Goal: Transaction & Acquisition: Purchase product/service

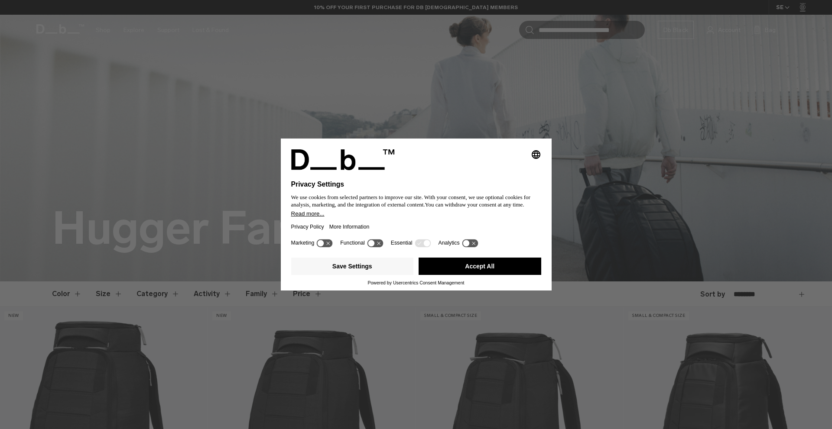
click at [503, 268] on button "Accept All" at bounding box center [480, 266] width 123 height 17
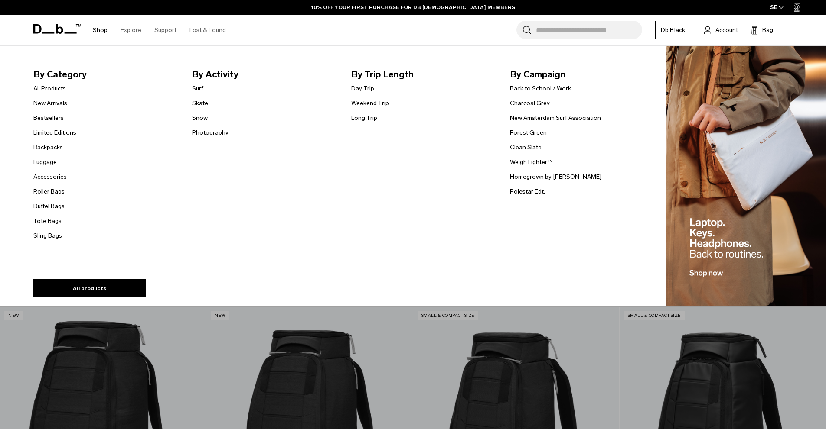
click at [44, 150] on link "Backpacks" at bounding box center [47, 147] width 29 height 9
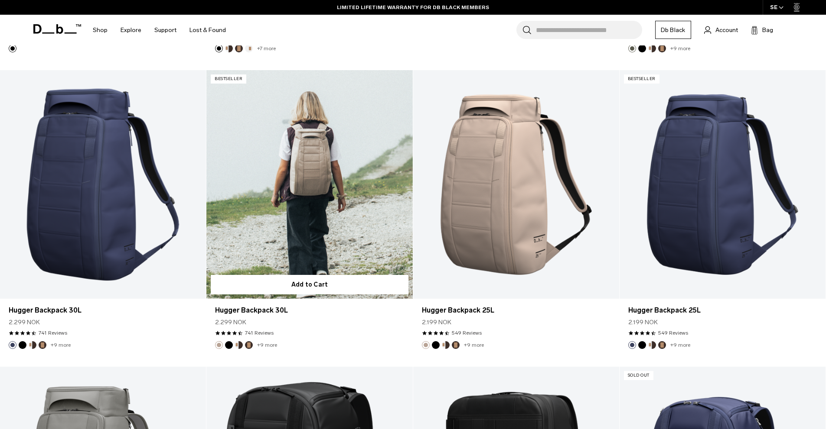
scroll to position [823, 0]
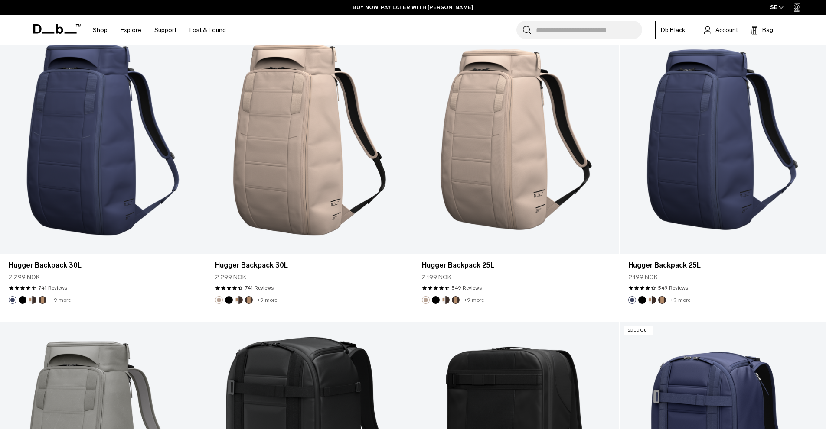
click at [772, 6] on div "SE" at bounding box center [776, 7] width 29 height 15
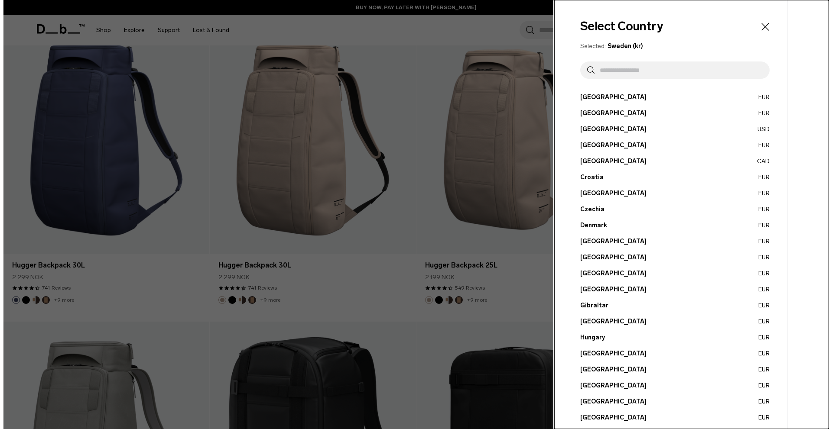
scroll to position [829, 0]
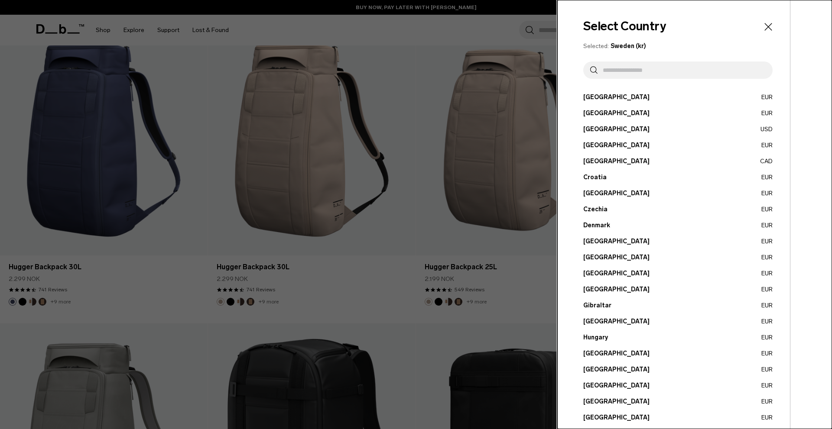
click at [685, 70] on input "text" at bounding box center [682, 70] width 168 height 17
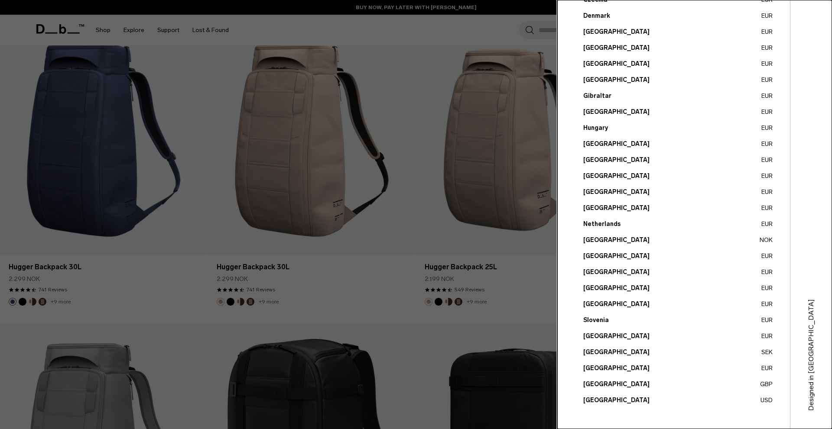
scroll to position [0, 0]
click at [606, 351] on button "Sweden SEK" at bounding box center [677, 352] width 189 height 9
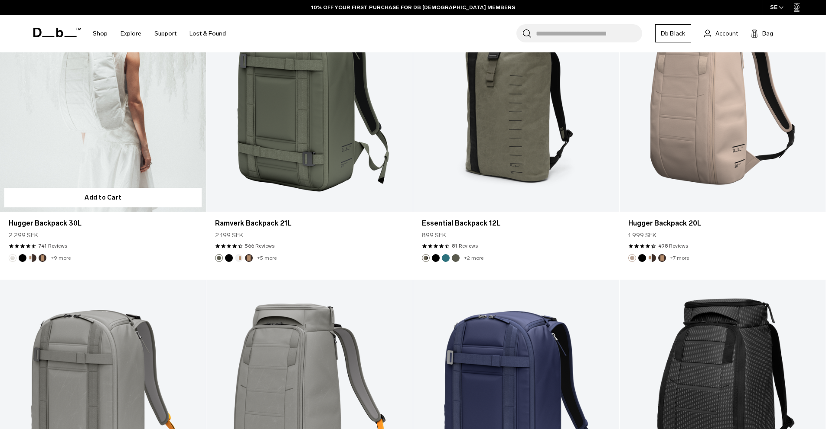
scroll to position [2167, 0]
